Goal: Check status

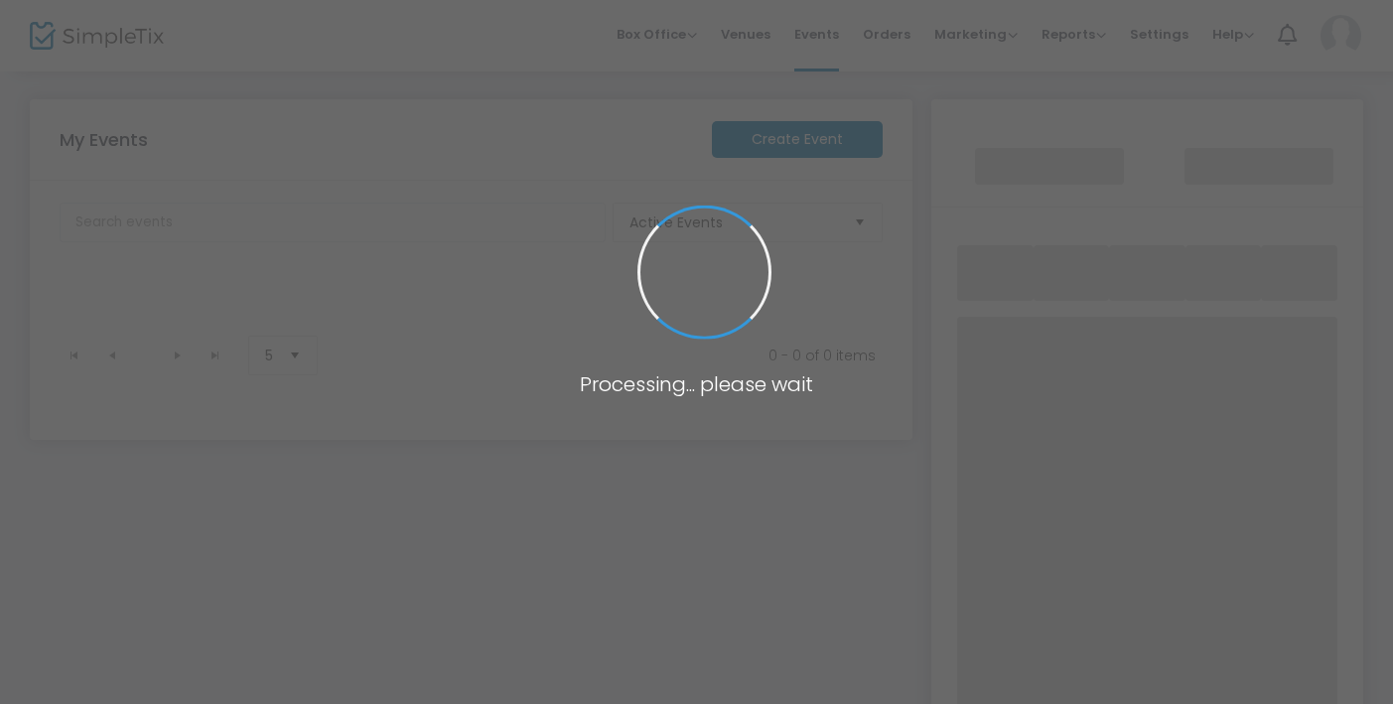
click at [590, 187] on span at bounding box center [696, 352] width 1393 height 704
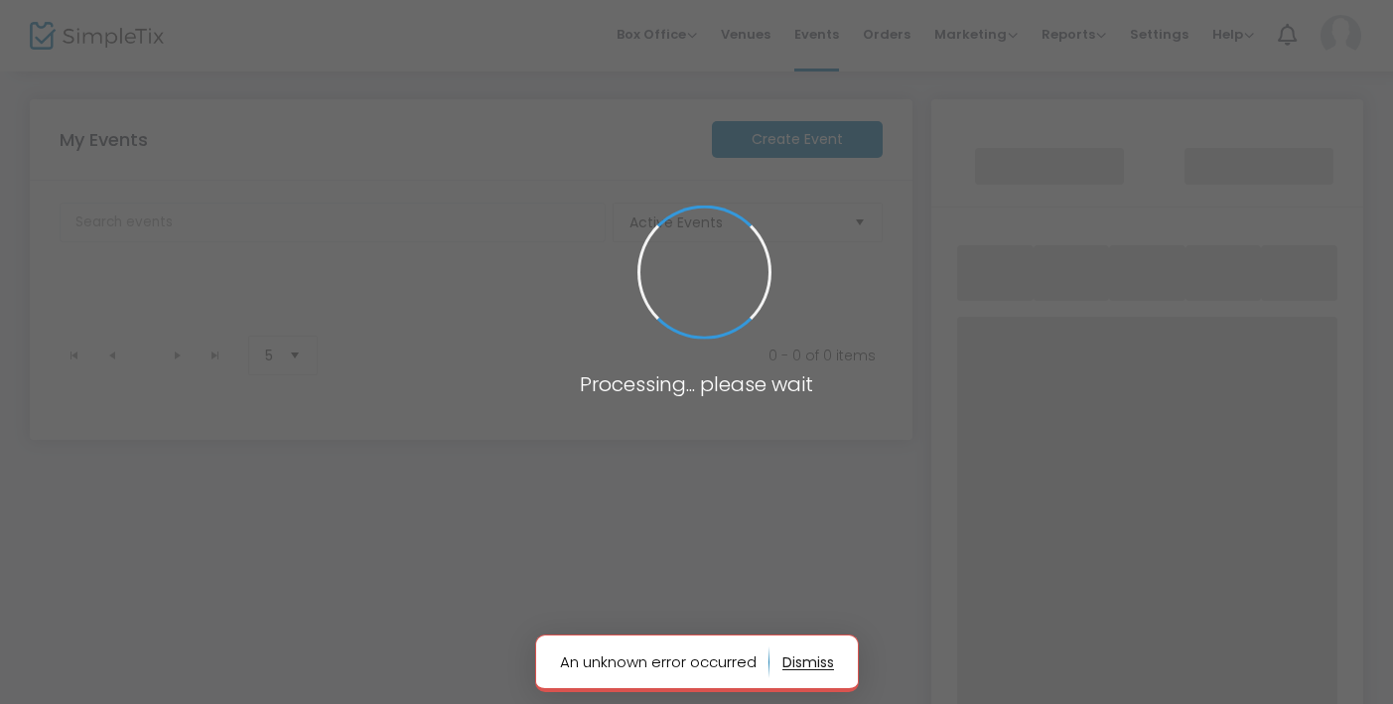
click at [804, 656] on button "button" at bounding box center [809, 662] width 52 height 32
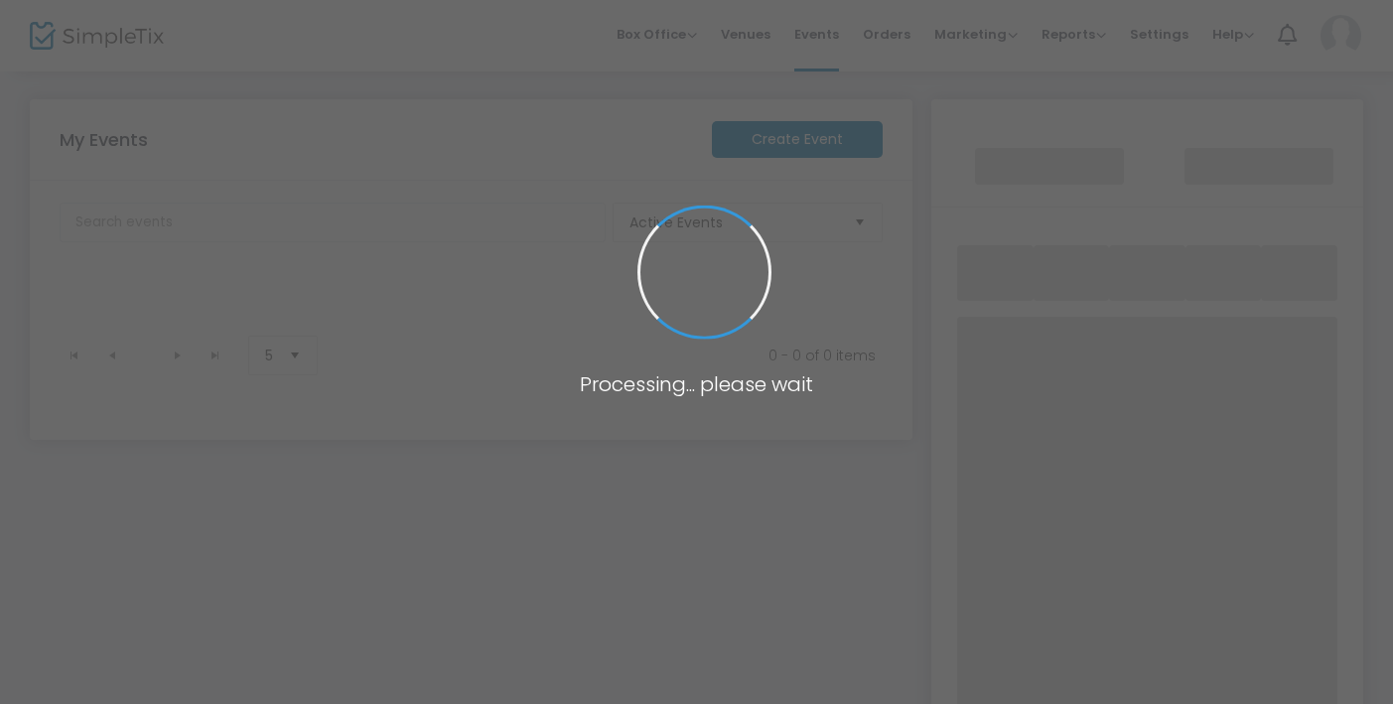
click at [675, 279] on span at bounding box center [704, 272] width 153 height 153
click at [589, 290] on span at bounding box center [696, 352] width 1393 height 704
